Goal: Task Accomplishment & Management: Use online tool/utility

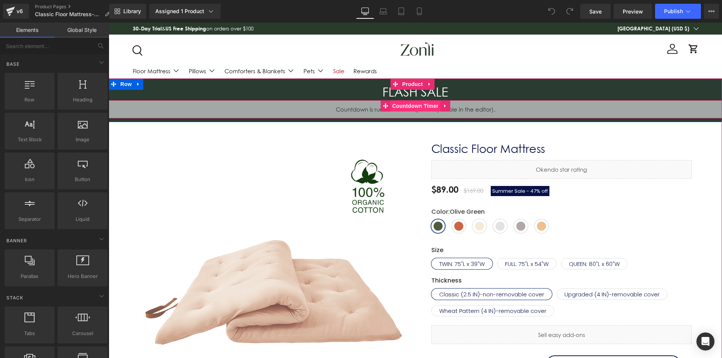
click at [419, 109] on span "Countdown Timer" at bounding box center [415, 105] width 50 height 11
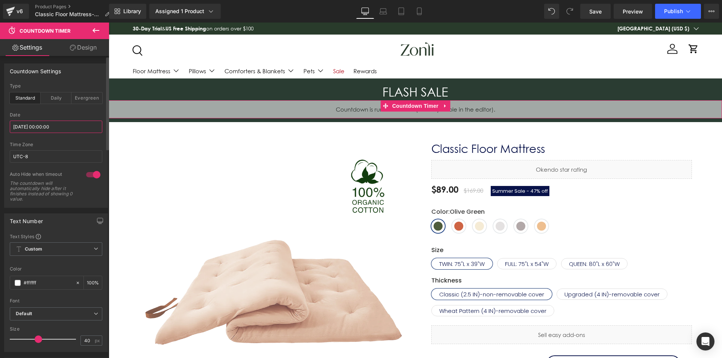
click at [54, 127] on input "[DATE] 00:00:00" at bounding box center [56, 127] width 93 height 12
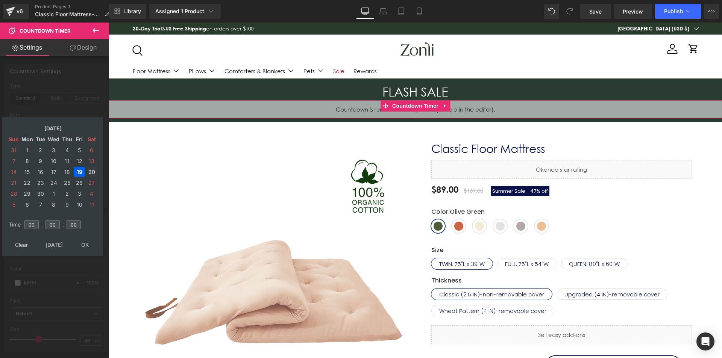
click at [90, 171] on td "20" at bounding box center [92, 172] width 12 height 10
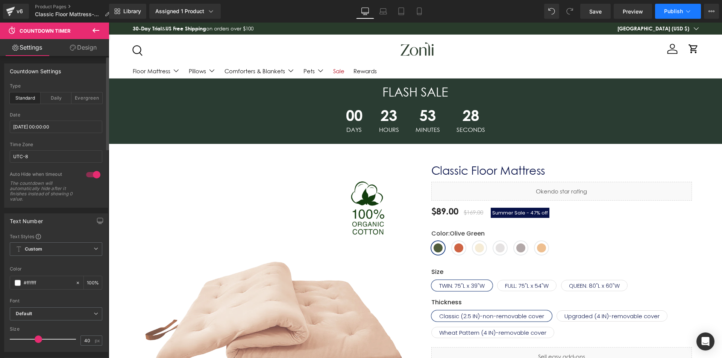
click at [666, 9] on span "Publish" at bounding box center [673, 11] width 19 height 6
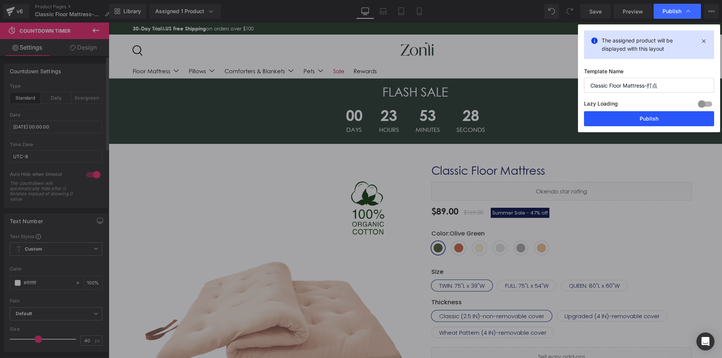
click at [654, 116] on button "Publish" at bounding box center [649, 118] width 130 height 15
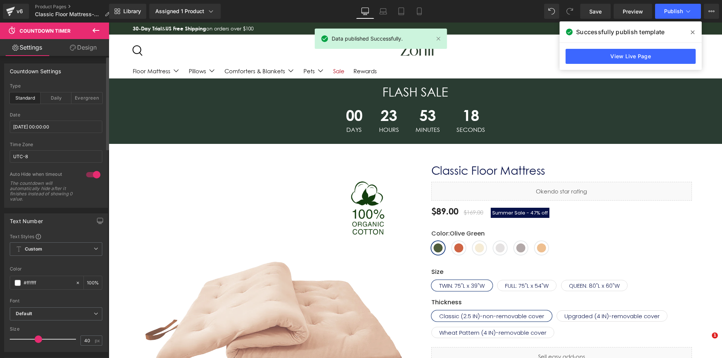
click at [693, 30] on icon at bounding box center [693, 32] width 4 height 6
